Goal: Find specific page/section: Find specific page/section

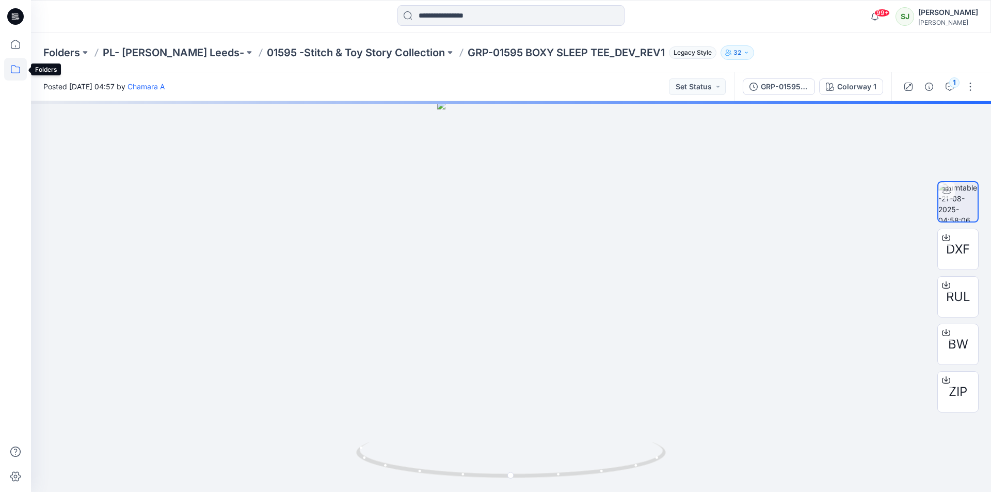
click at [15, 68] on icon at bounding box center [15, 69] width 23 height 23
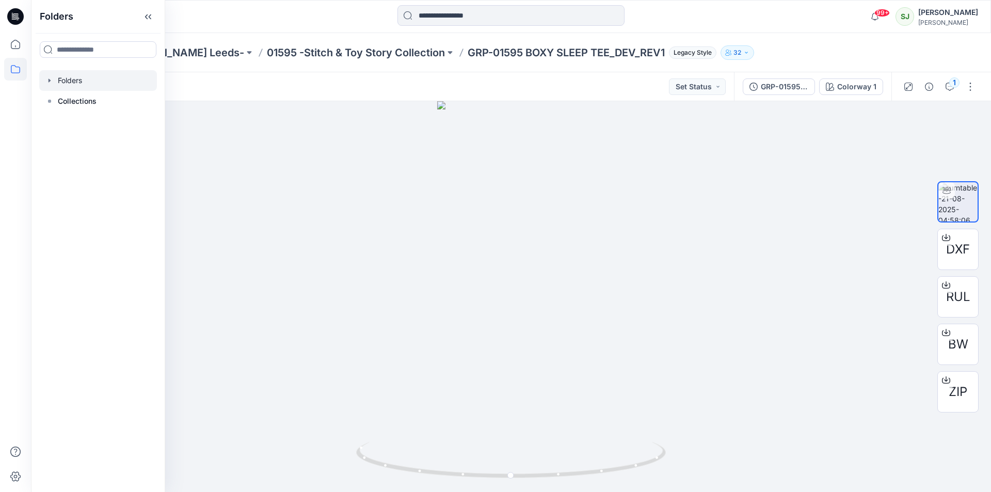
click at [72, 80] on div at bounding box center [98, 80] width 118 height 21
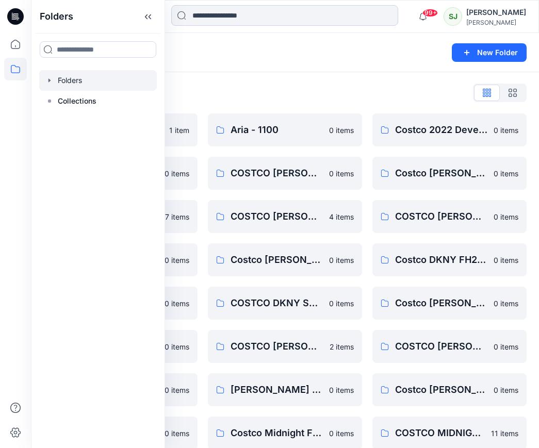
click at [231, 20] on input at bounding box center [284, 15] width 227 height 21
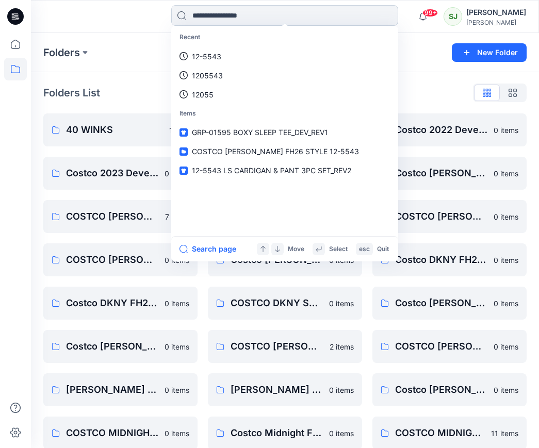
paste input "*******"
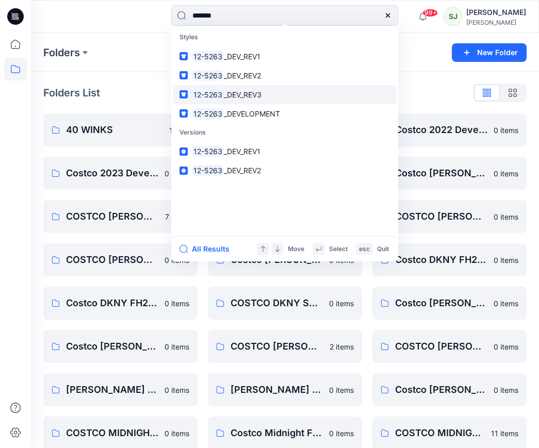
type input "*******"
click at [251, 92] on span "_DEV_REV3" at bounding box center [243, 94] width 38 height 9
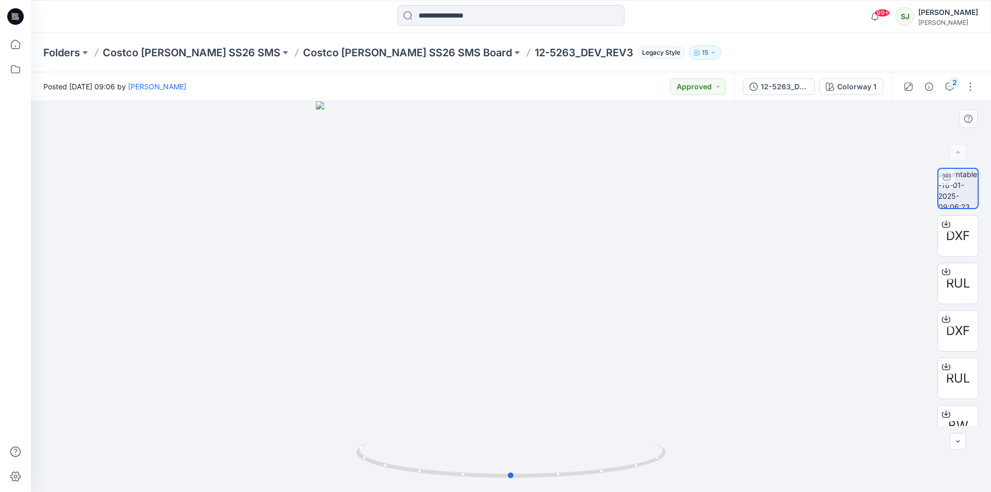
click at [967, 443] on div at bounding box center [511, 296] width 960 height 391
click at [962, 443] on button "button" at bounding box center [957, 441] width 17 height 17
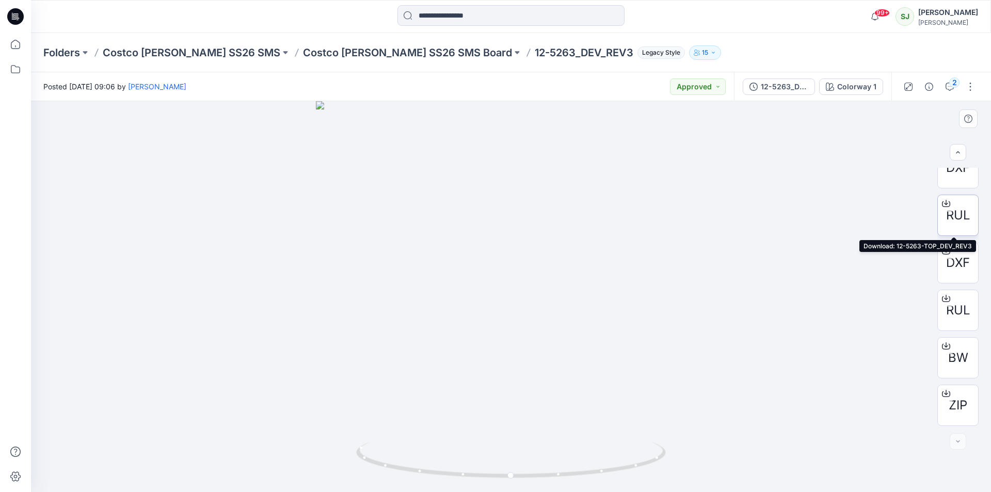
click at [942, 201] on icon at bounding box center [946, 203] width 8 height 8
click at [945, 256] on div at bounding box center [946, 251] width 17 height 17
click at [945, 302] on div at bounding box center [946, 298] width 17 height 17
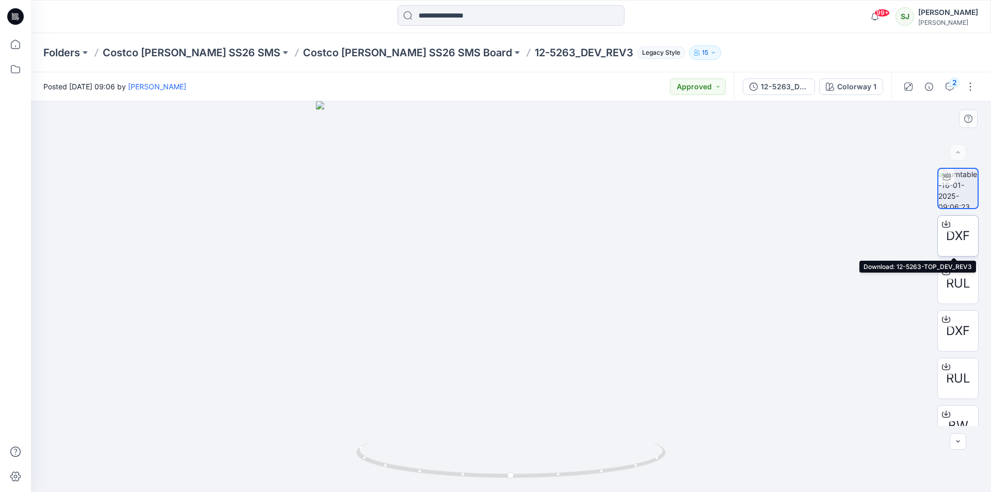
click at [945, 222] on icon at bounding box center [946, 224] width 8 height 8
click at [792, 257] on div at bounding box center [511, 296] width 960 height 391
drag, startPoint x: 504, startPoint y: 190, endPoint x: 511, endPoint y: 425, distance: 234.9
click at [511, 425] on img at bounding box center [511, 296] width 462 height 391
click at [637, 234] on img at bounding box center [511, 296] width 462 height 391
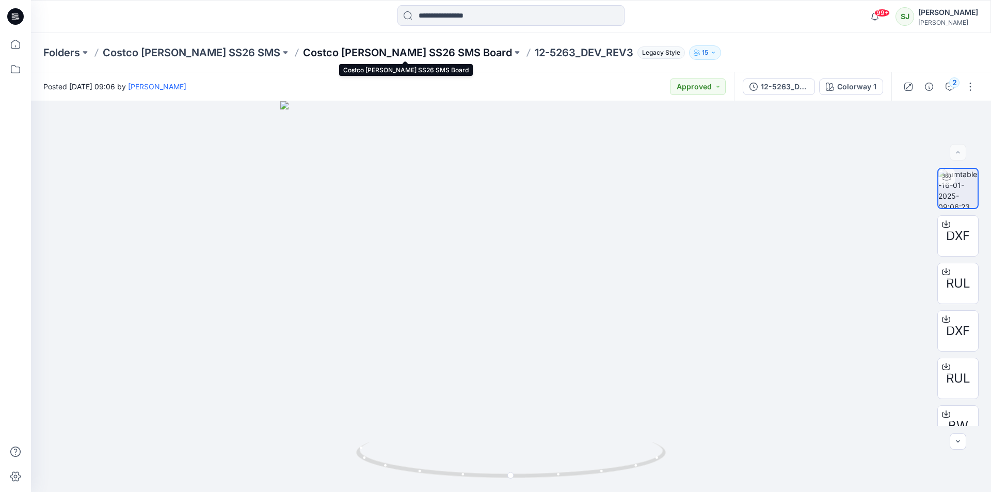
click at [321, 55] on p "Costco [PERSON_NAME] SS26 SMS Board" at bounding box center [407, 52] width 209 height 14
